Goal: Communication & Community: Answer question/provide support

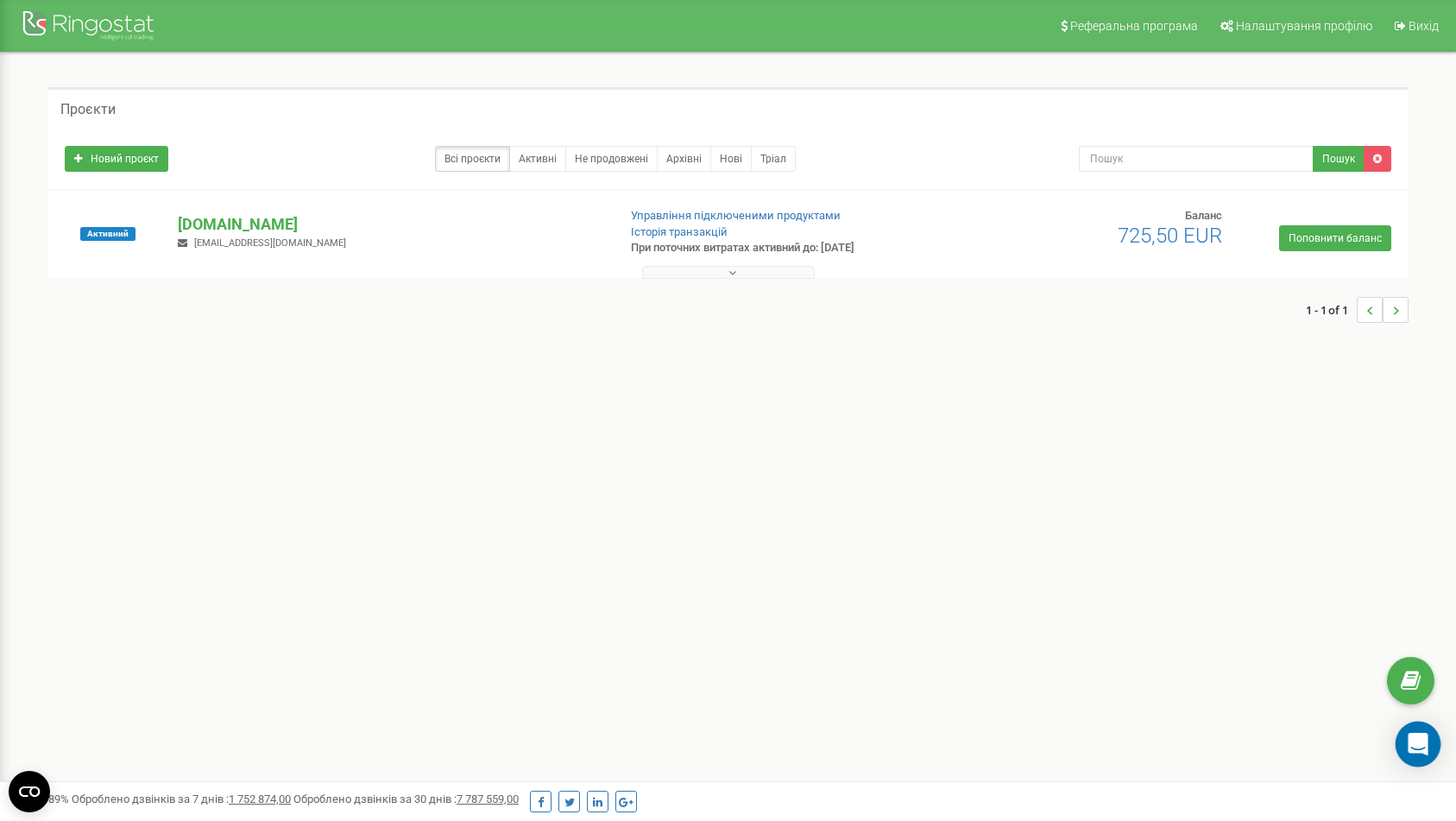
click at [1414, 733] on icon "Open Intercom Messenger" at bounding box center [1418, 744] width 23 height 23
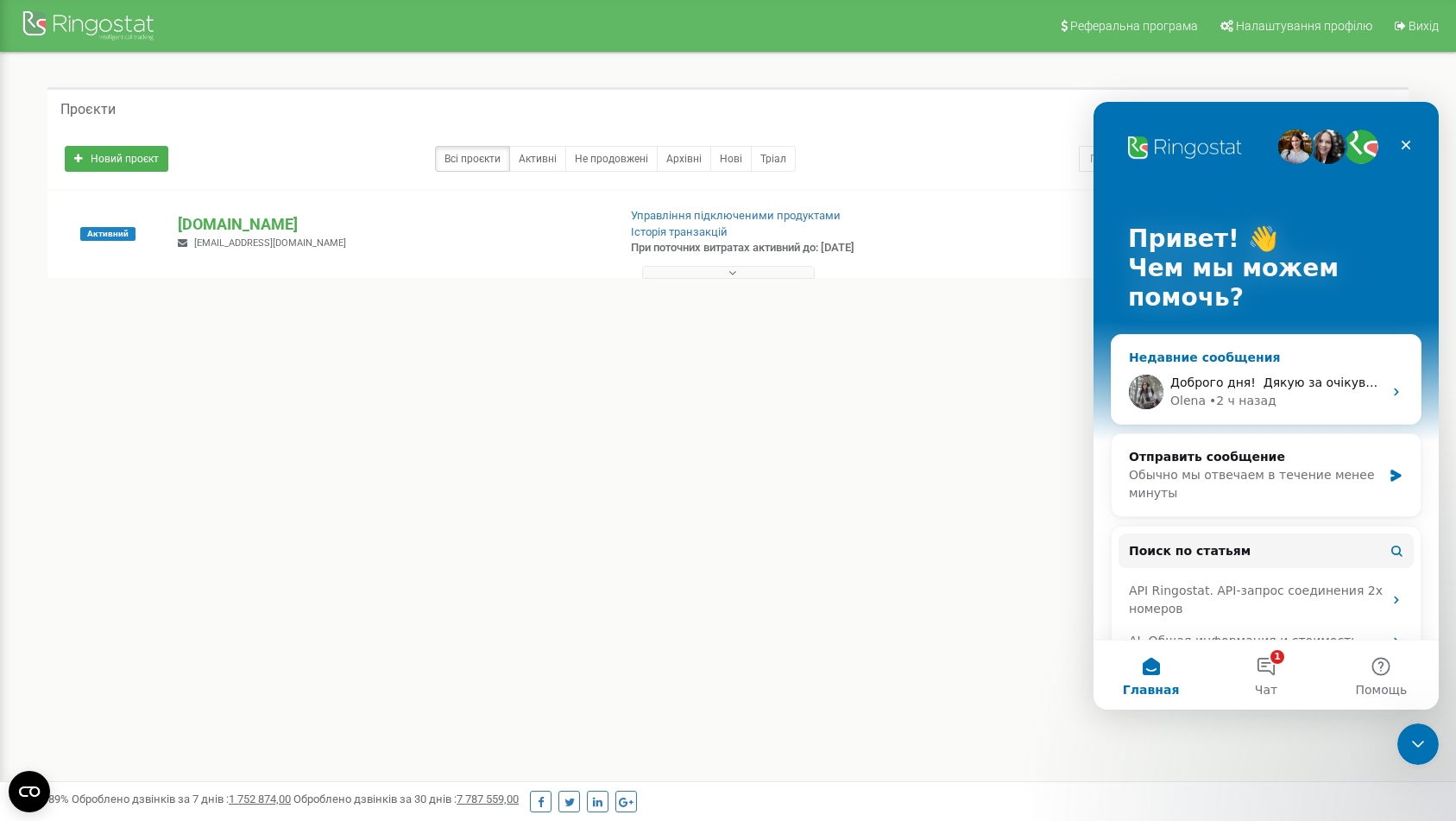
click at [1273, 397] on div "[PERSON_NAME] • 2 ч назад" at bounding box center [1276, 401] width 212 height 18
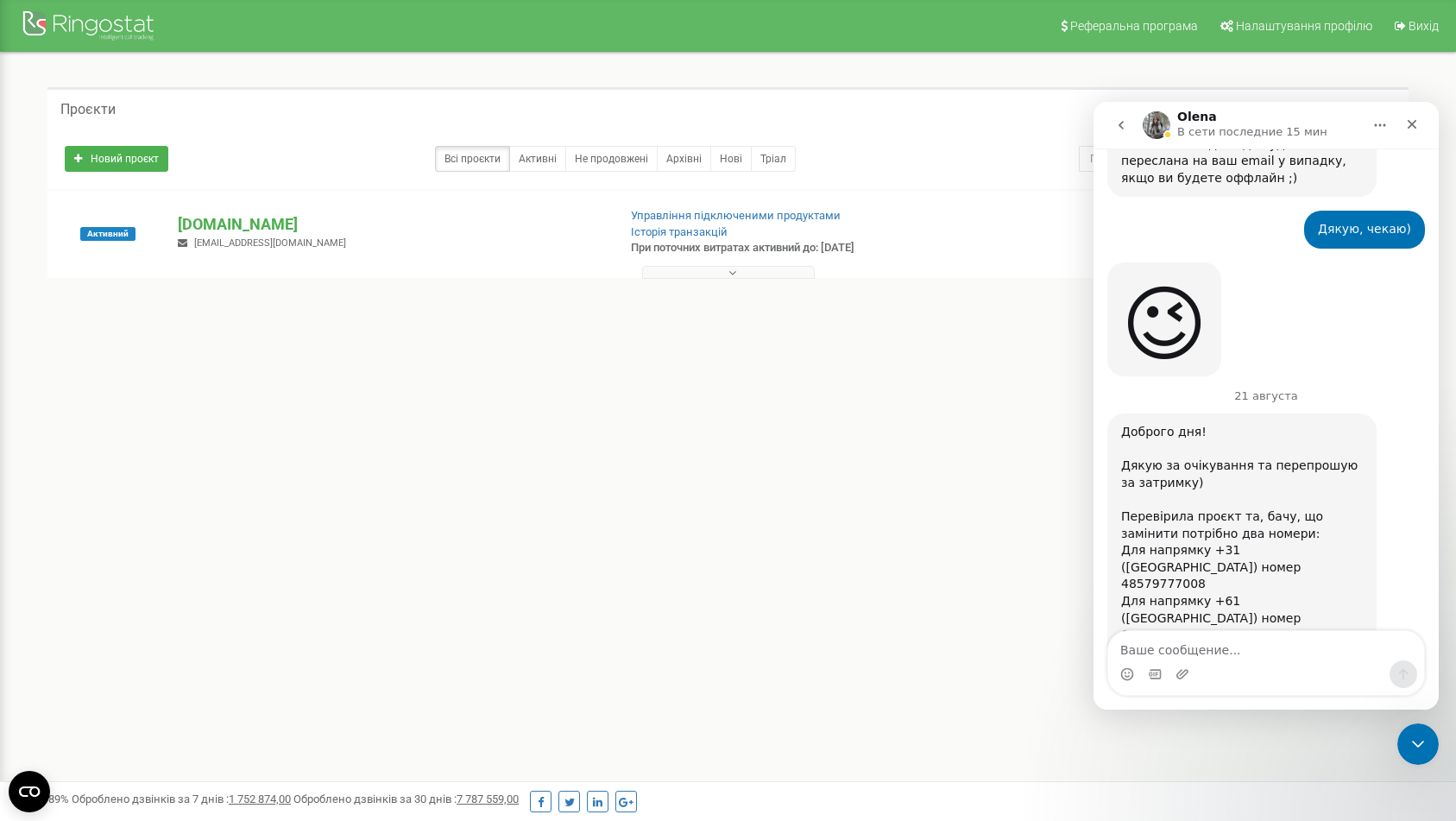
scroll to position [916, 0]
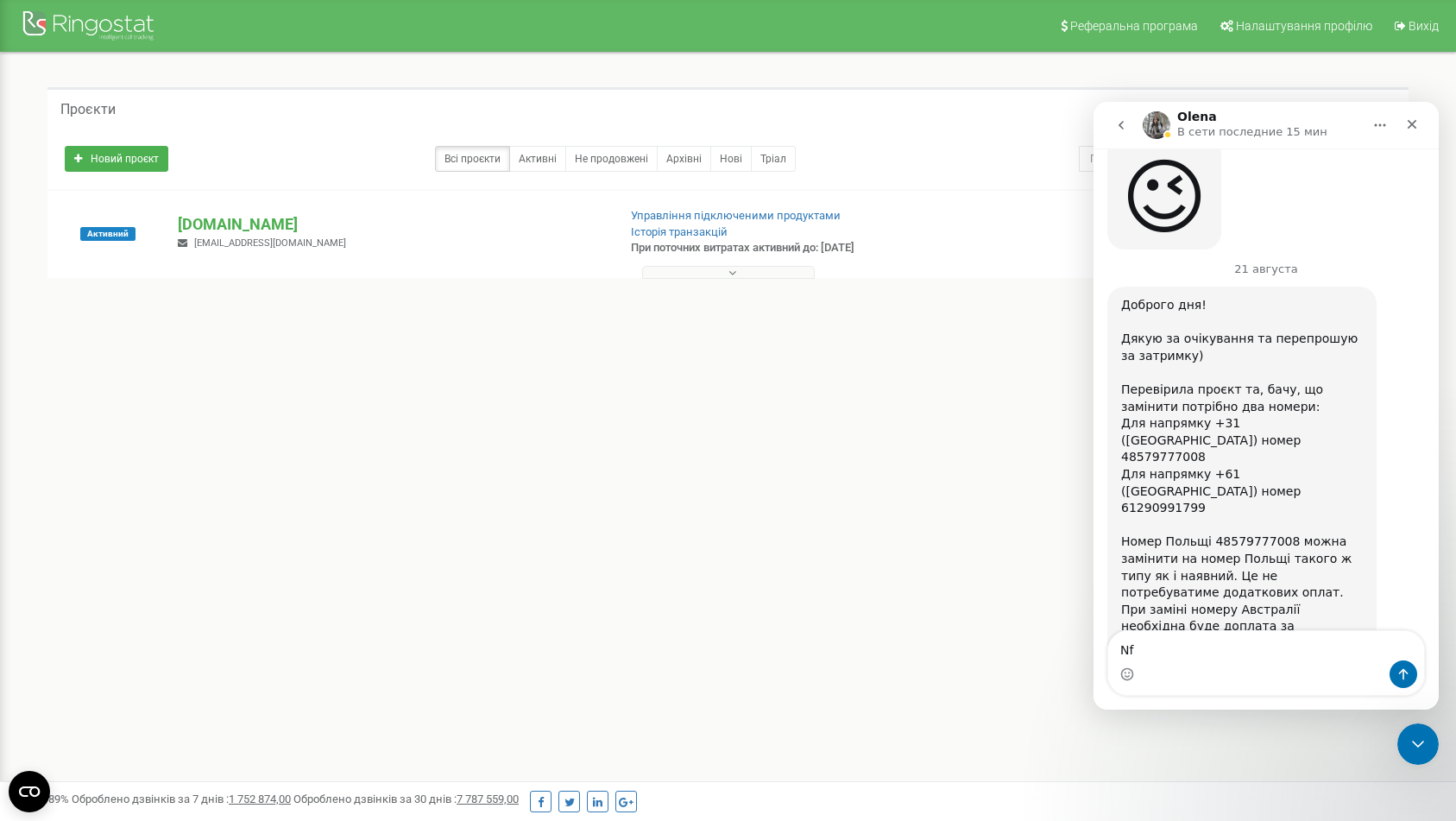
type textarea "N"
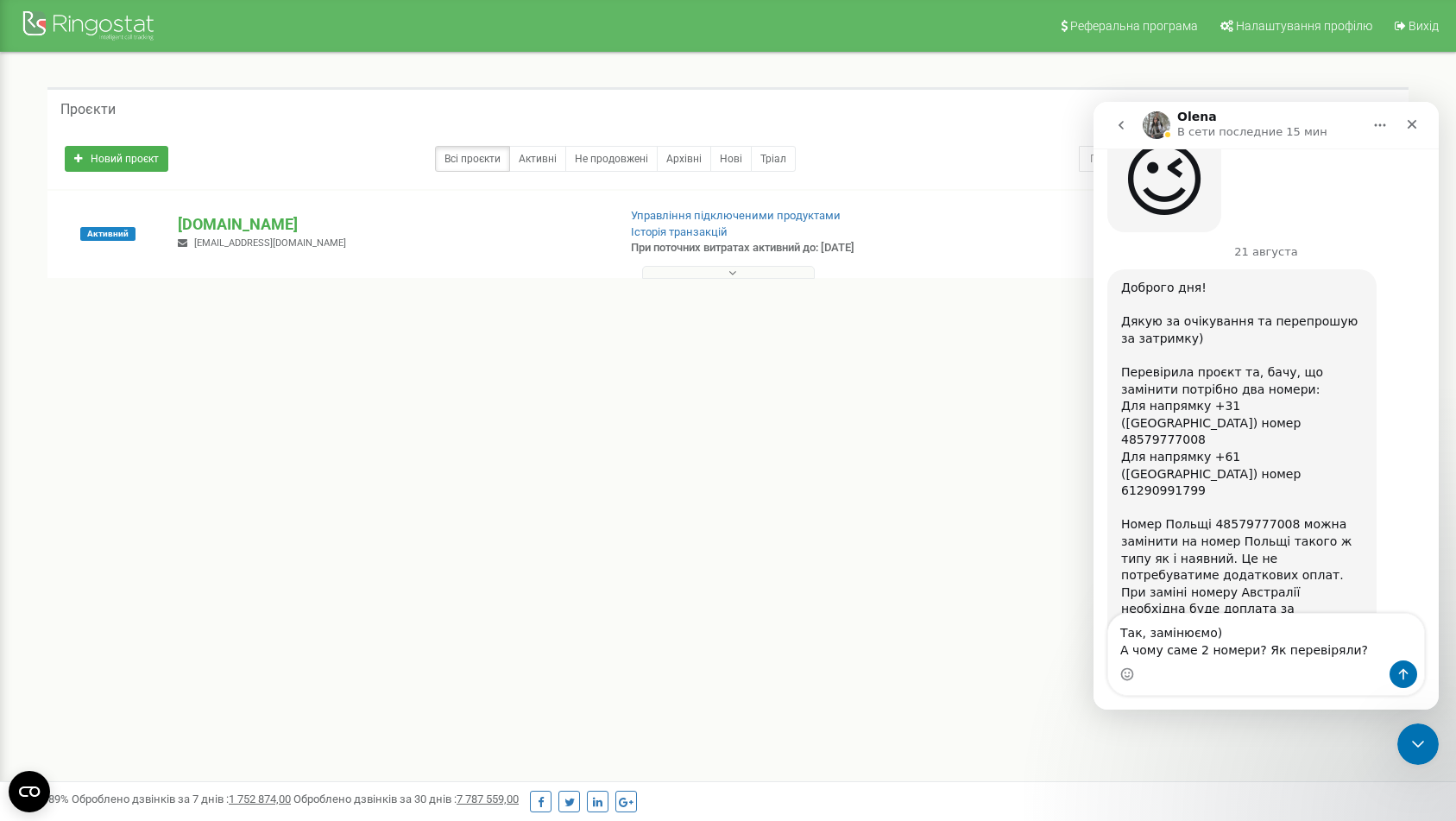
type textarea "Так, замінюємо) А чому саме 2 номери? Як перевіряли?)"
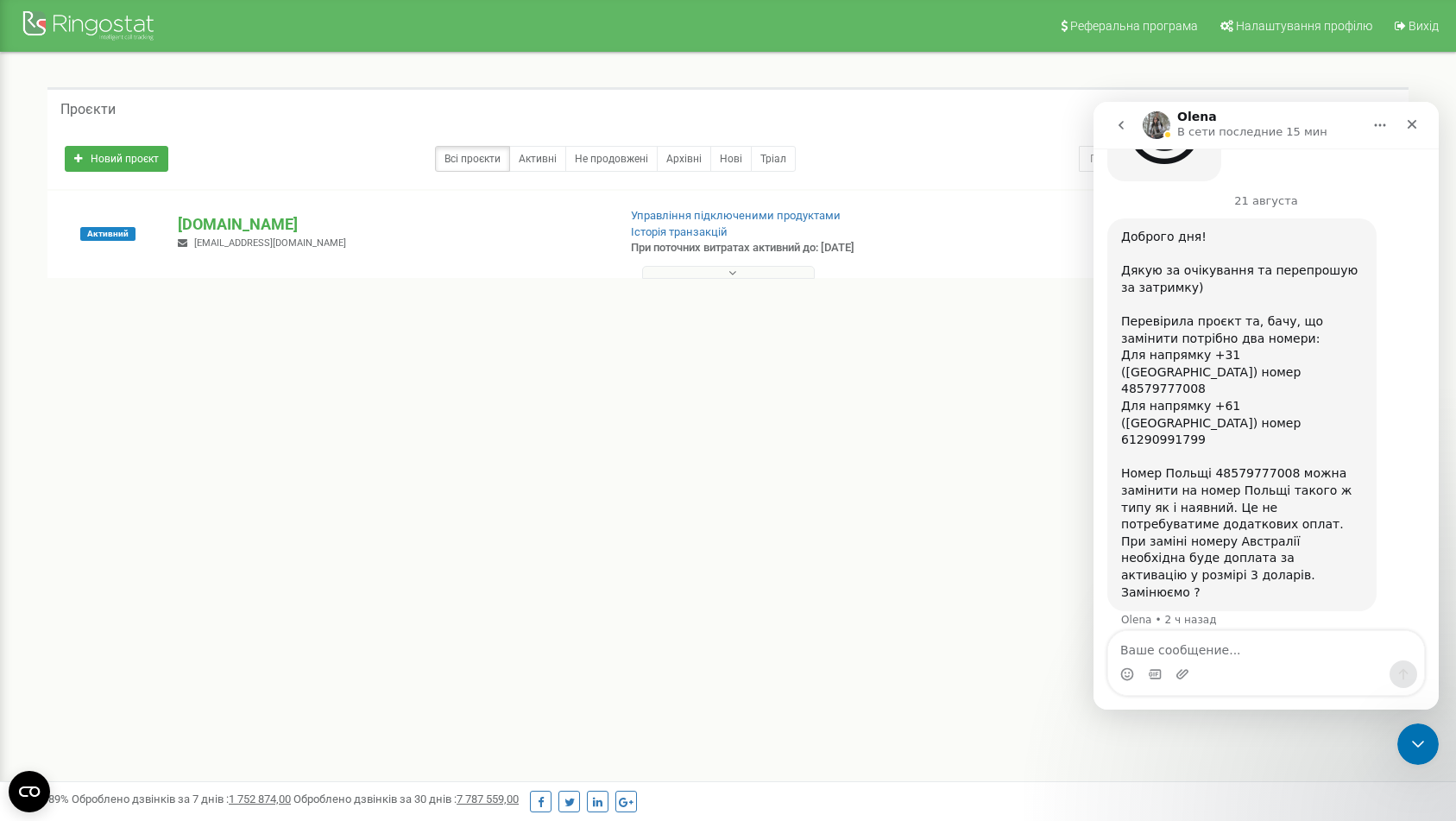
click at [1249, 728] on div "Maksym • Только что" at bounding box center [1228, 728] width 116 height 0
click at [1250, 728] on div "Maksym • Только что" at bounding box center [1228, 728] width 116 height 0
click at [1233, 644] on textarea "Ваше сообщение..." at bounding box center [1266, 645] width 316 height 29
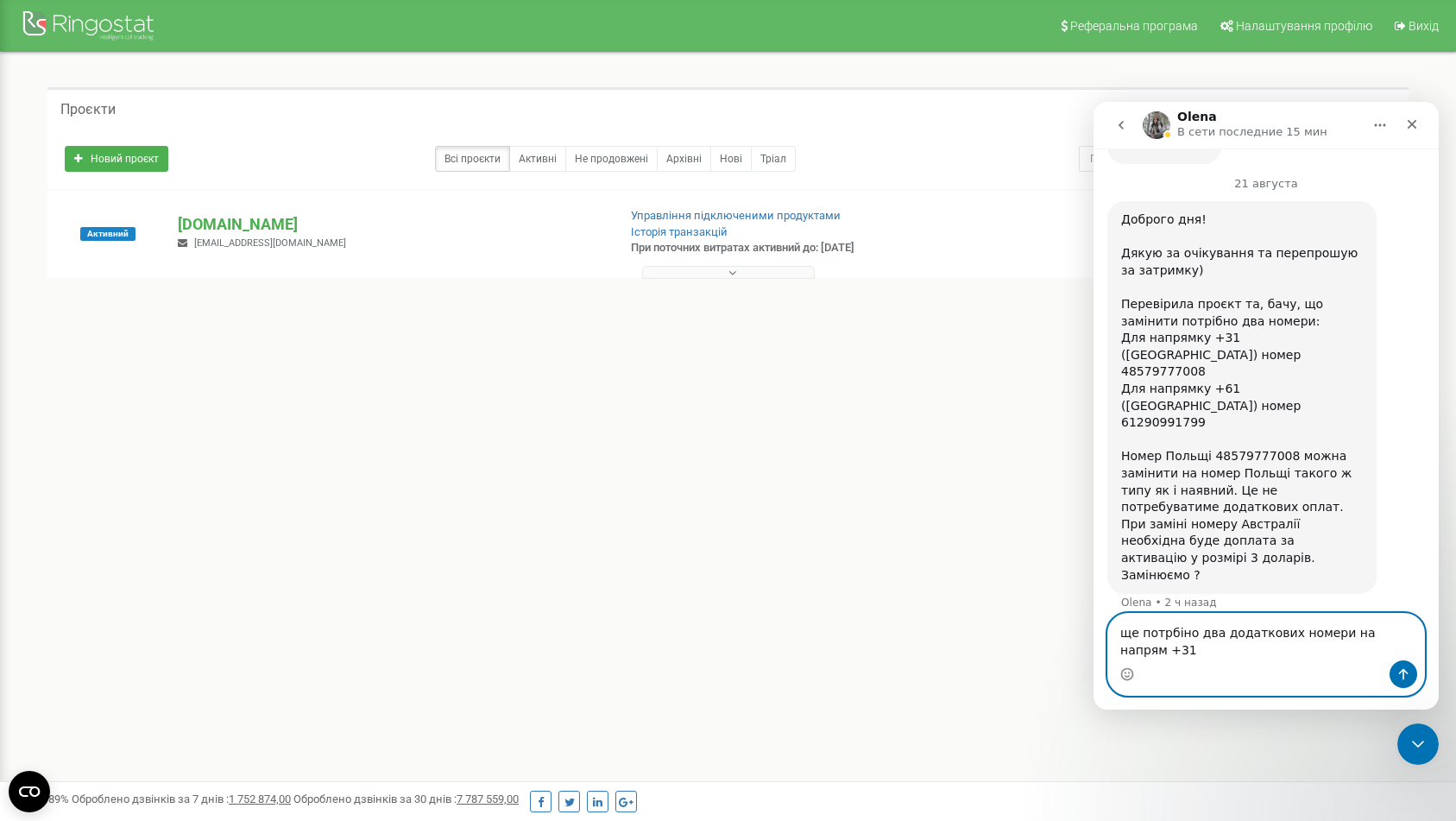
scroll to position [1018, 0]
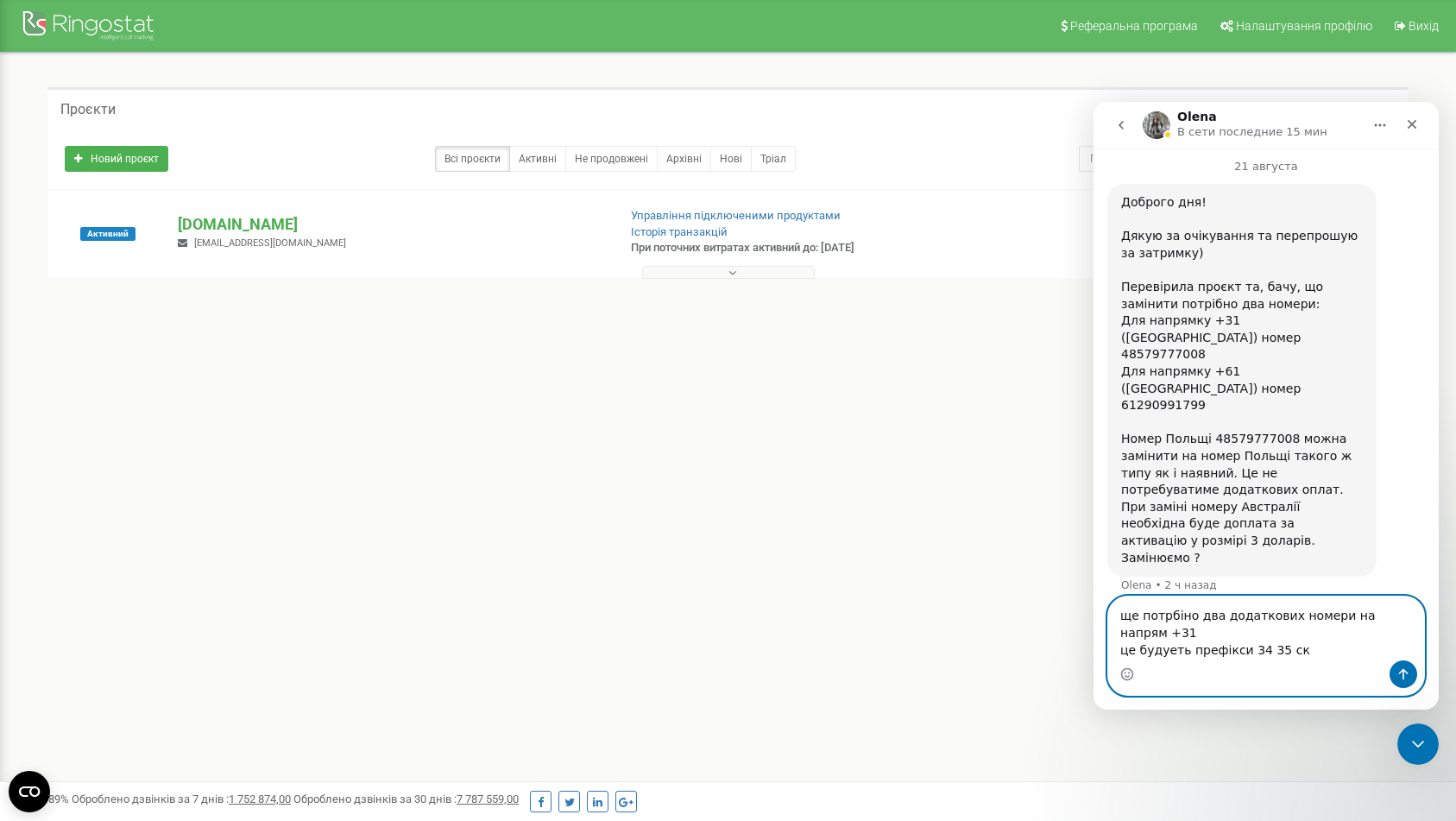
drag, startPoint x: 1278, startPoint y: 654, endPoint x: 1241, endPoint y: 655, distance: 37.0
click at [1241, 655] on textarea "ще потрбіно два додаткових номери на напрям +31 це будуеть префікси 34 35 ск" at bounding box center [1266, 629] width 316 height 64
click at [1339, 649] on textarea "ще потрбіно два додаткових номери на напрям +31 це будуеть префікси 24 та 25 ск" at bounding box center [1266, 629] width 316 height 64
type textarea "ще потрбіно два додаткових номери на напрям +31 це будуеть префікси 24 та 25"
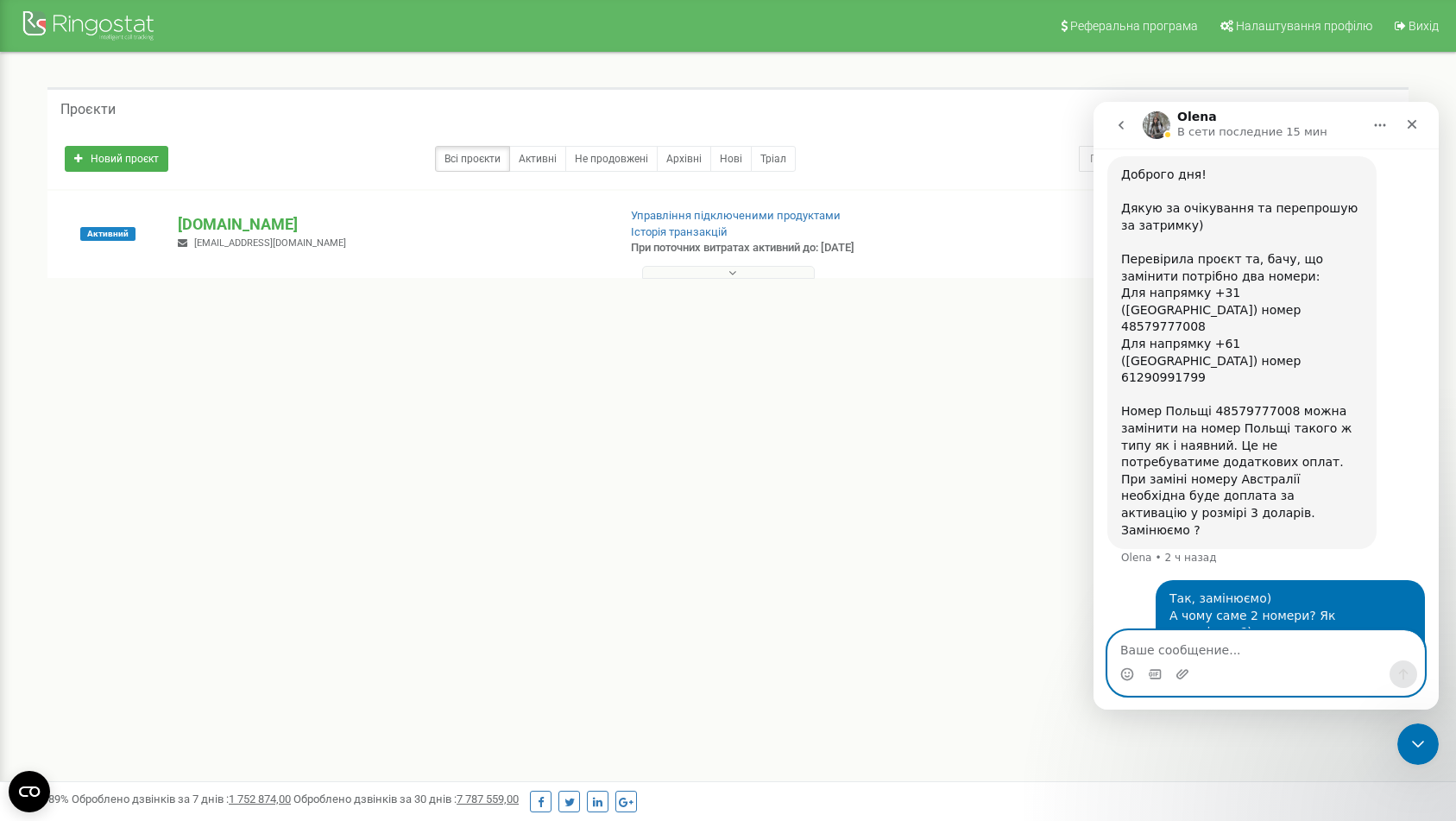
scroll to position [1058, 0]
